Goal: Check status: Check status

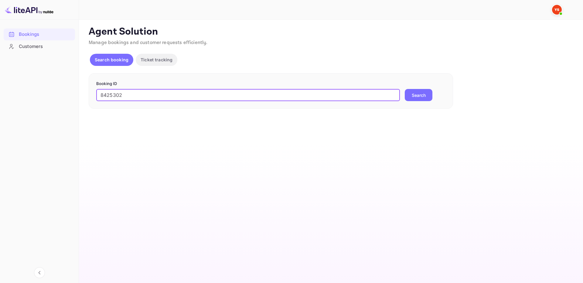
type input "8425302"
click at [405, 89] on button "Search" at bounding box center [419, 95] width 28 height 12
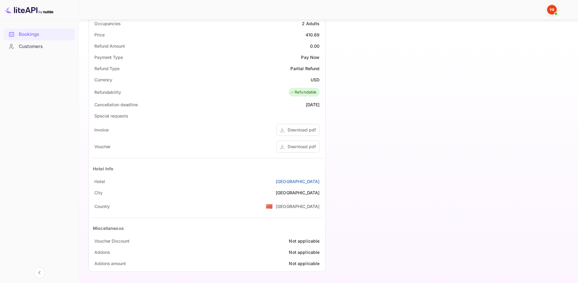
scroll to position [195, 0]
click at [294, 147] on div "Download pdf" at bounding box center [302, 146] width 28 height 6
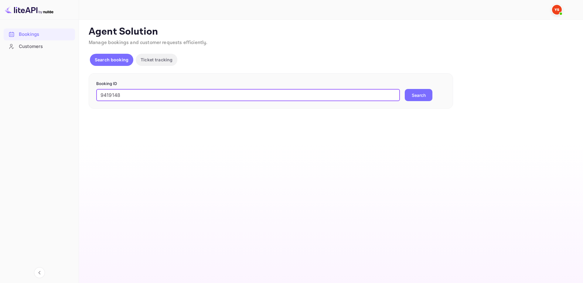
type input "9419148"
click at [405, 89] on button "Search" at bounding box center [419, 95] width 28 height 12
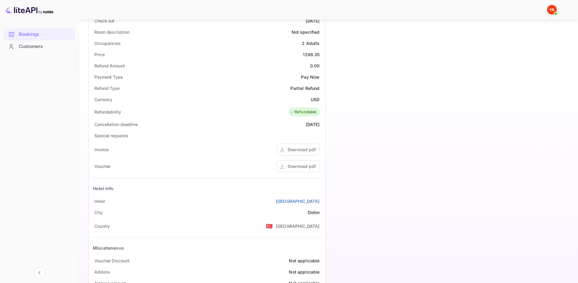
scroll to position [195, 0]
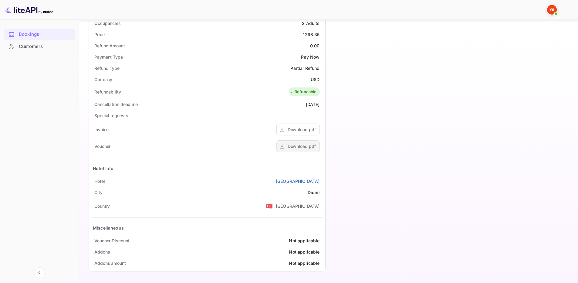
click at [288, 144] on div "Download pdf" at bounding box center [302, 146] width 28 height 6
click at [282, 183] on link "[GEOGRAPHIC_DATA]" at bounding box center [298, 181] width 44 height 6
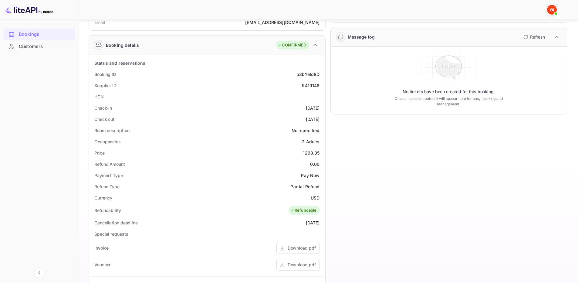
scroll to position [0, 0]
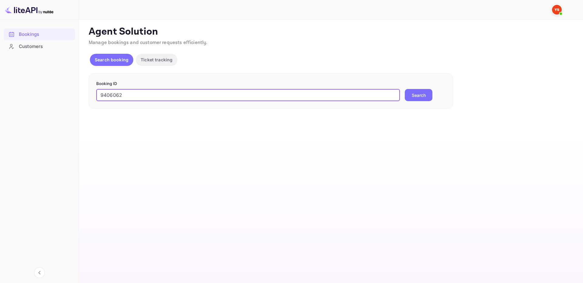
type input "9406062"
click at [405, 89] on button "Search" at bounding box center [419, 95] width 28 height 12
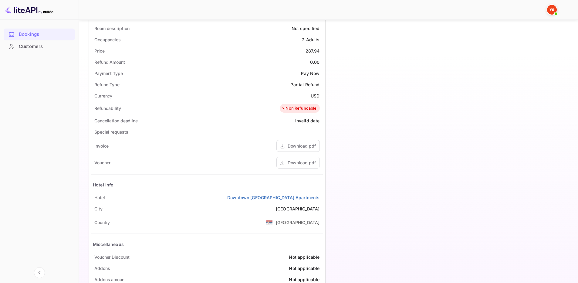
scroll to position [195, 0]
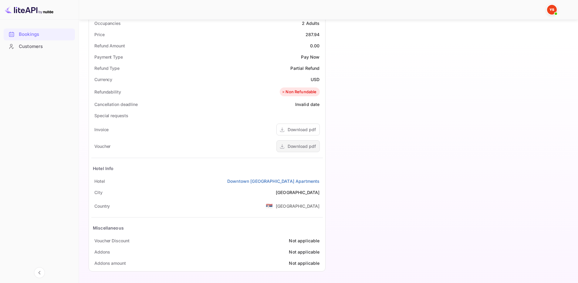
click at [293, 145] on div "Download pdf" at bounding box center [302, 146] width 28 height 6
